Goal: Task Accomplishment & Management: Use online tool/utility

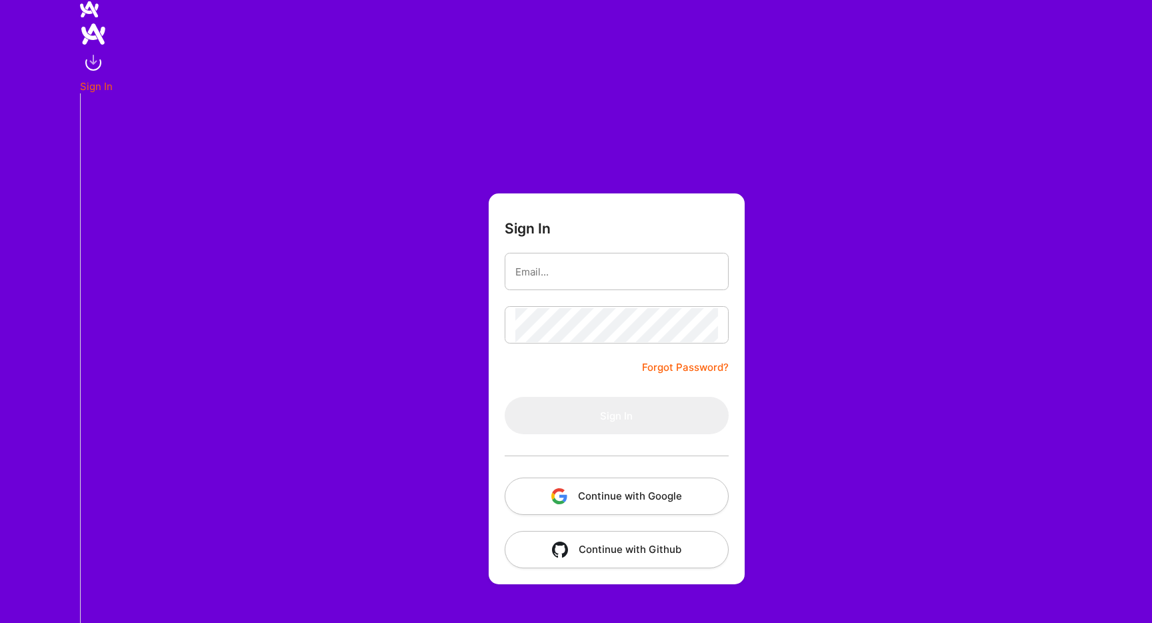
click at [485, 489] on button "Continue with Google" at bounding box center [617, 495] width 224 height 37
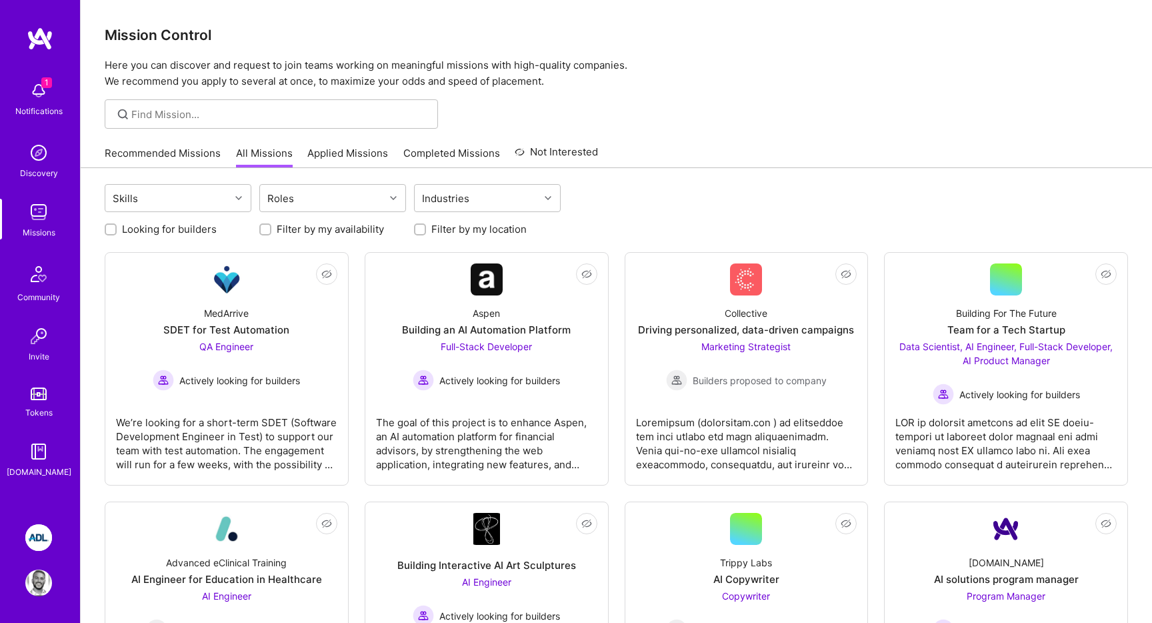
click at [39, 96] on img at bounding box center [38, 90] width 27 height 27
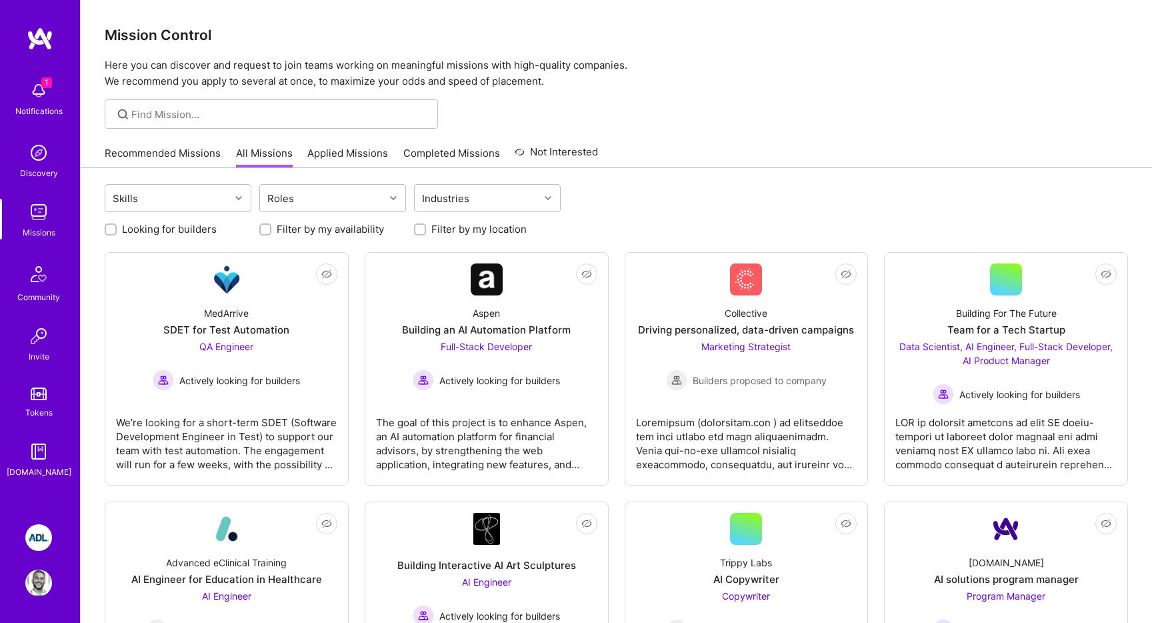
click at [210, 162] on link "Recommended Missions" at bounding box center [163, 157] width 116 height 22
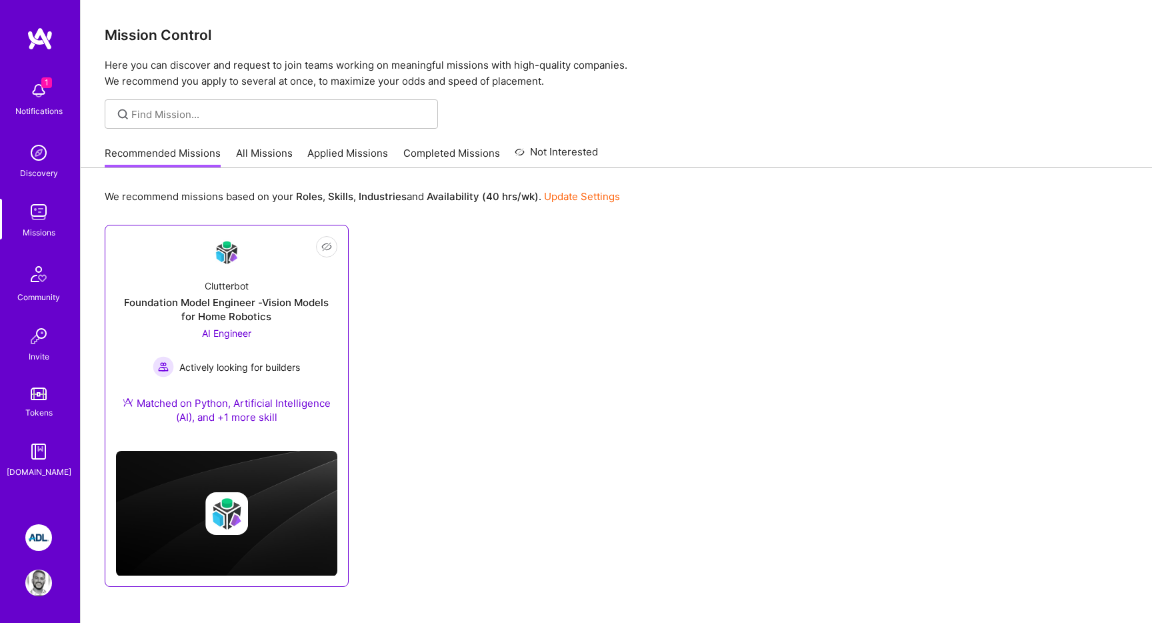
click at [215, 293] on div "Clutterbot Foundation Model Engineer -Vision Models for Home Robotics AI Engine…" at bounding box center [226, 354] width 221 height 172
